Goal: Find specific page/section

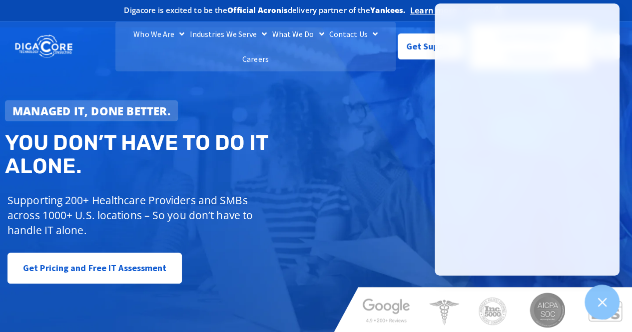
click at [271, 46] on link "Careers" at bounding box center [255, 58] width 31 height 25
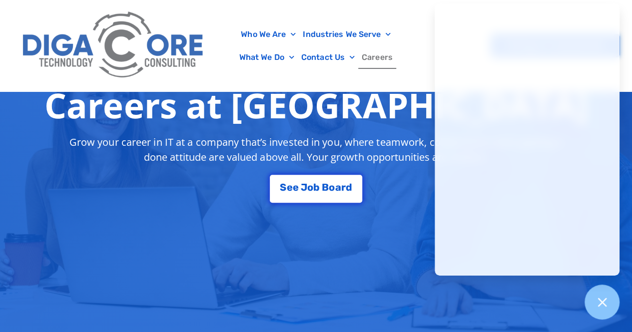
scroll to position [181, 0]
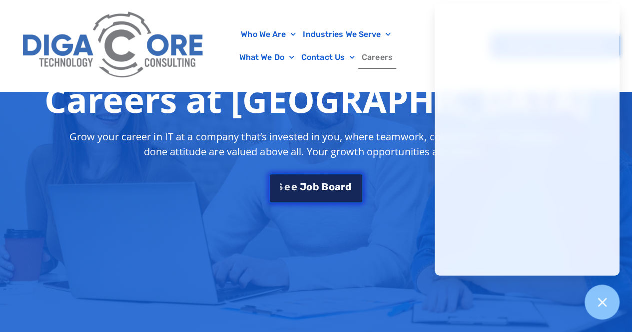
click at [336, 189] on span "a" at bounding box center [338, 187] width 6 height 10
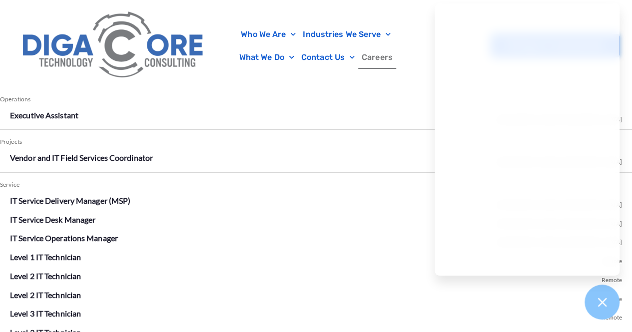
scroll to position [1763, 0]
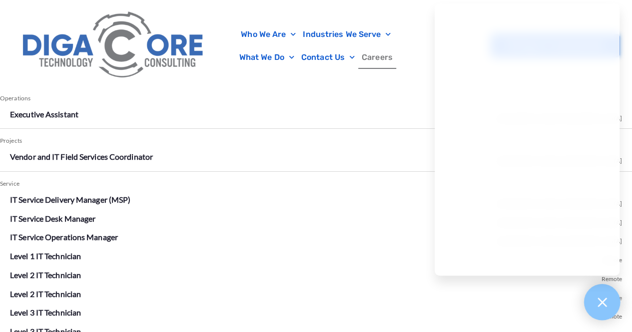
click at [606, 303] on icon at bounding box center [602, 302] width 13 height 13
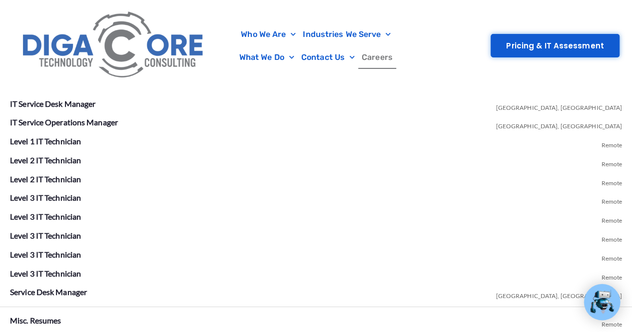
scroll to position [1855, 0]
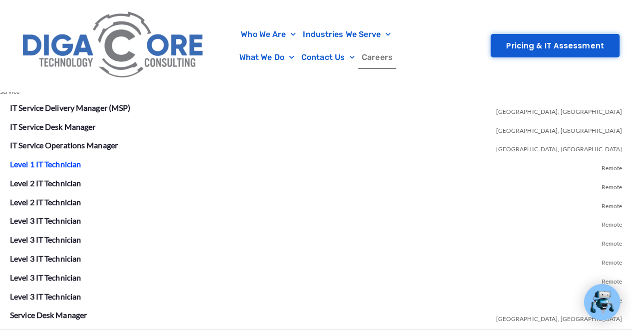
click at [44, 162] on link "Level 1 IT Technician" at bounding box center [45, 163] width 71 height 9
